Goal: Information Seeking & Learning: Learn about a topic

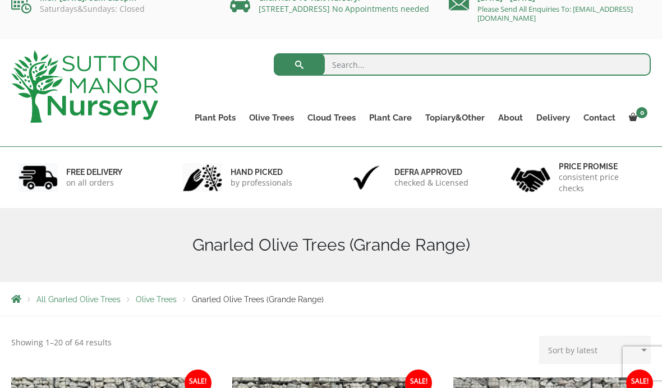
scroll to position [16, 0]
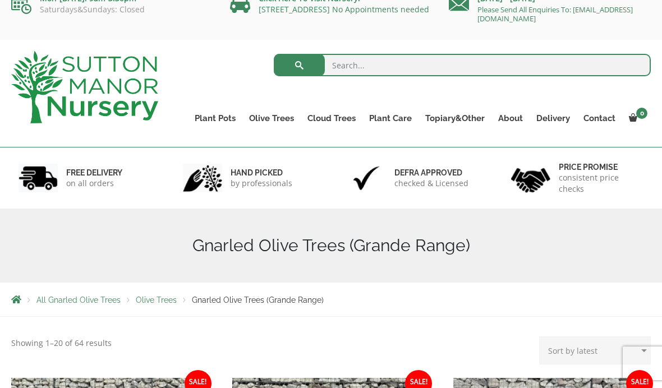
click at [160, 302] on span "Olive Trees" at bounding box center [156, 299] width 41 height 9
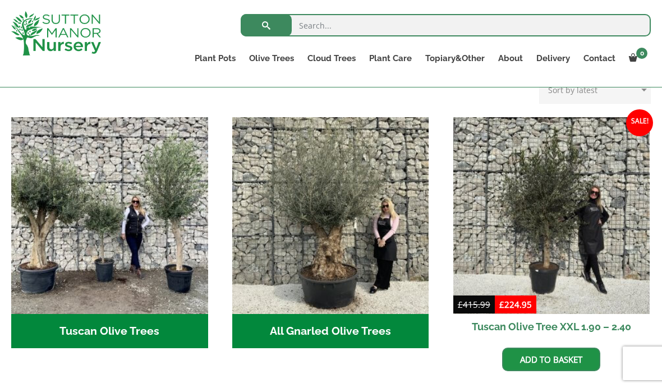
scroll to position [387, 0]
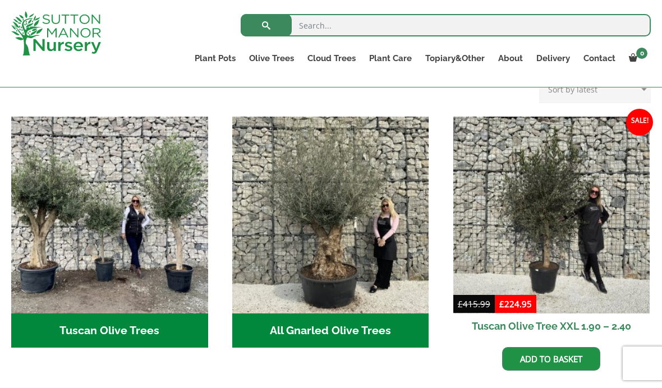
click at [93, 224] on img "Visit product category Tuscan Olive Trees" at bounding box center [109, 215] width 197 height 197
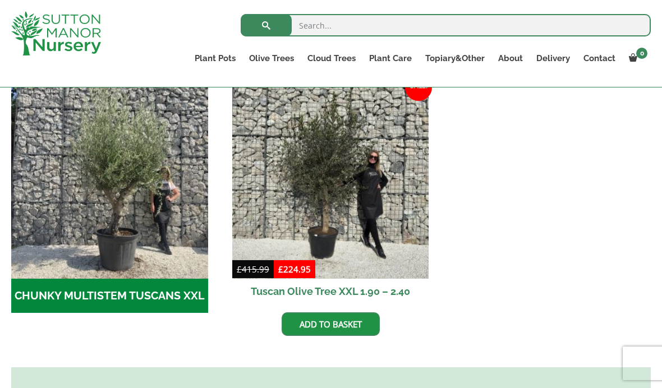
scroll to position [350, 0]
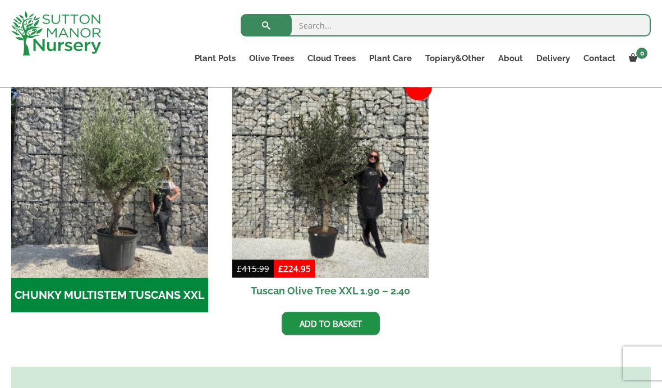
click at [87, 231] on img "Visit product category CHUNKY MULTISTEM TUSCANS XXL" at bounding box center [109, 179] width 197 height 197
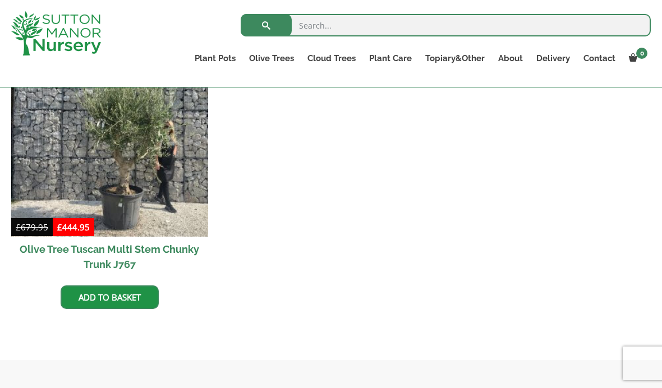
scroll to position [320, 0]
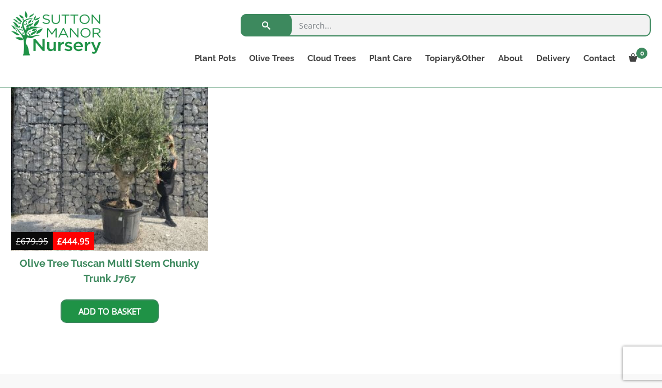
click at [73, 193] on img at bounding box center [109, 152] width 197 height 197
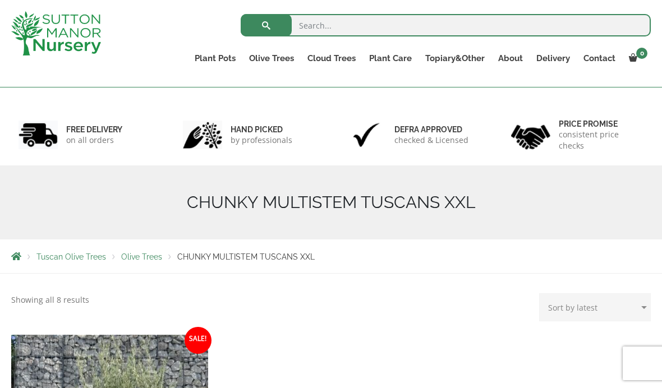
scroll to position [32, 0]
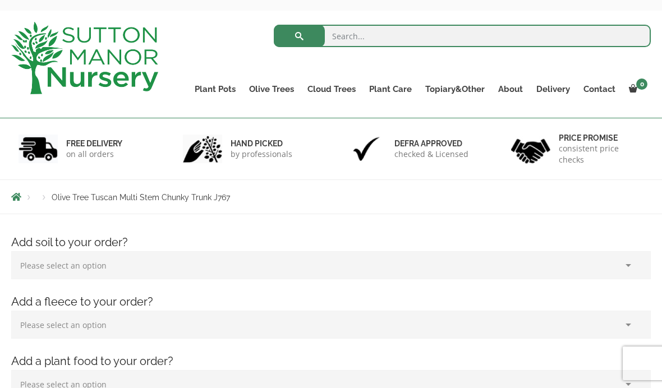
scroll to position [41, 0]
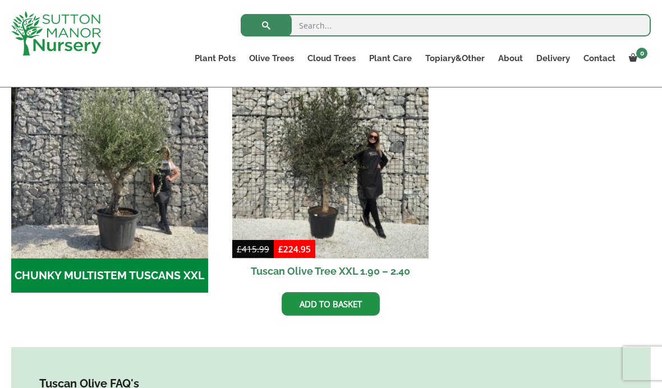
click at [69, 35] on img at bounding box center [56, 33] width 90 height 44
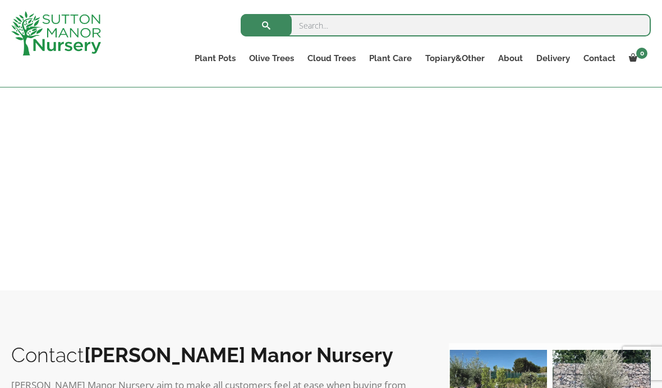
scroll to position [1224, 0]
